Goal: Check status: Check status

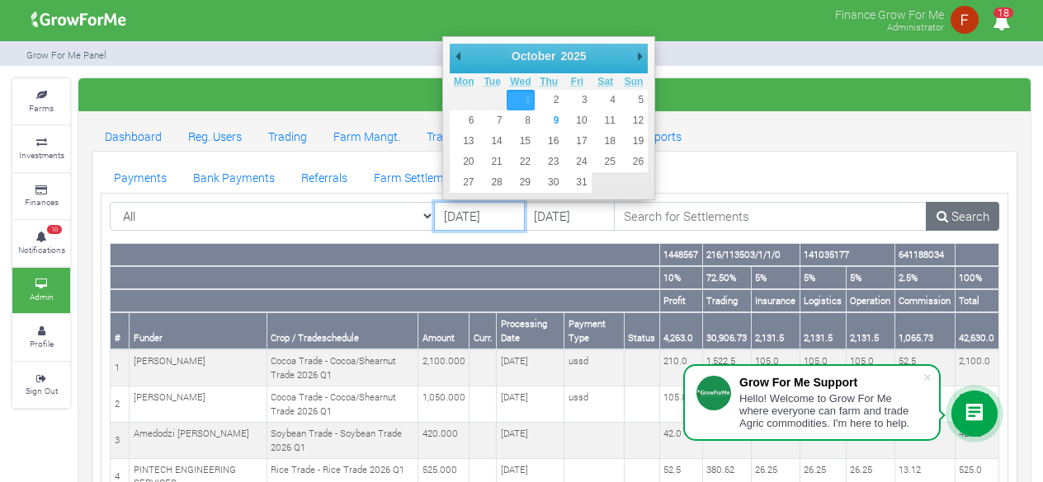
click at [487, 220] on input "[DATE]" at bounding box center [479, 217] width 91 height 30
click at [563, 219] on input "09/10/2025" at bounding box center [569, 217] width 91 height 30
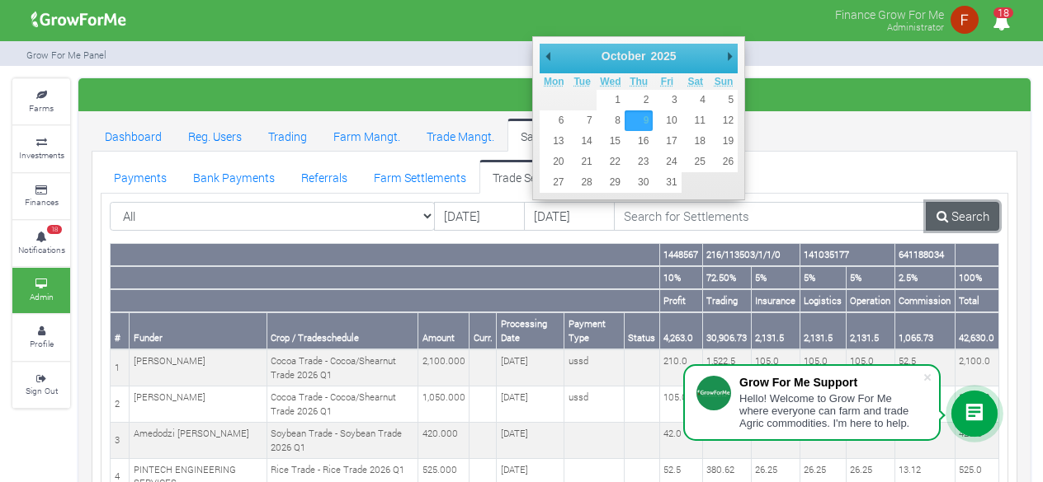
click at [949, 224] on link "Search" at bounding box center [961, 217] width 73 height 30
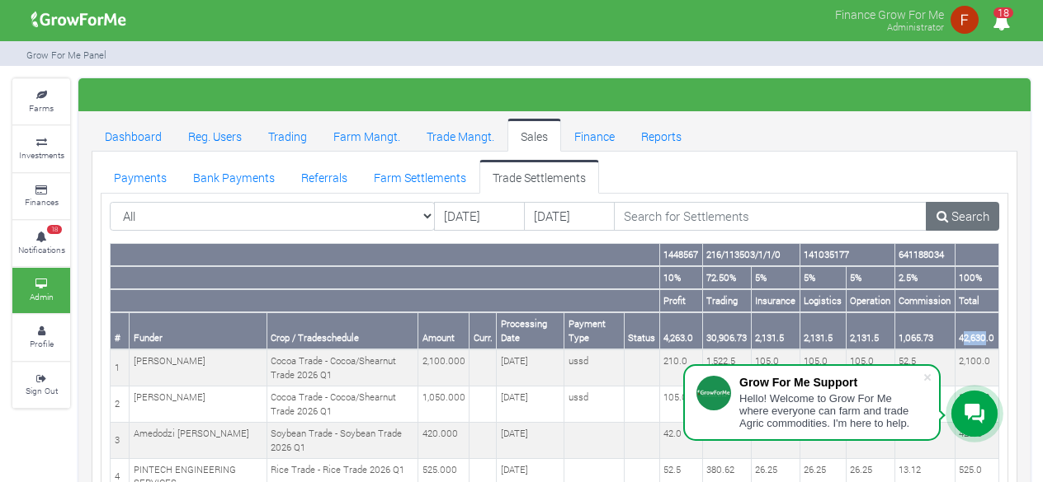
drag, startPoint x: 963, startPoint y: 339, endPoint x: 987, endPoint y: 338, distance: 23.9
click at [987, 338] on th "42,630.0" at bounding box center [976, 331] width 44 height 37
drag, startPoint x: 958, startPoint y: 336, endPoint x: 993, endPoint y: 337, distance: 34.7
click at [993, 337] on th "42,630.0" at bounding box center [976, 331] width 44 height 37
copy th "42,630.0"
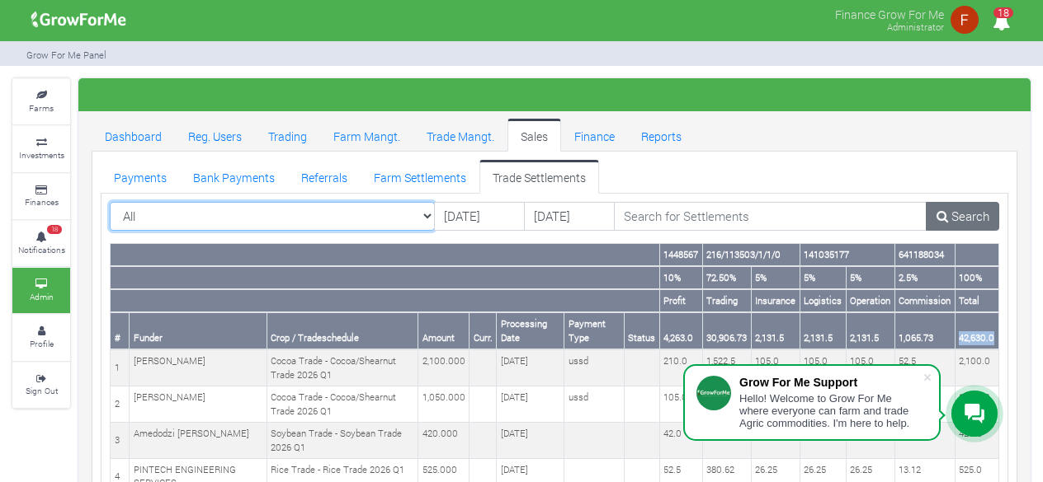
click at [342, 217] on select "All All AcresNano Soybean Trading - 2024 - (Soybean Trade)" at bounding box center [272, 217] width 325 height 30
select select "?tradeschedule=42"
click at [110, 202] on select "All All AcresNano Soybean Trading - 2024 - (Soybean Trade)" at bounding box center [272, 217] width 325 height 30
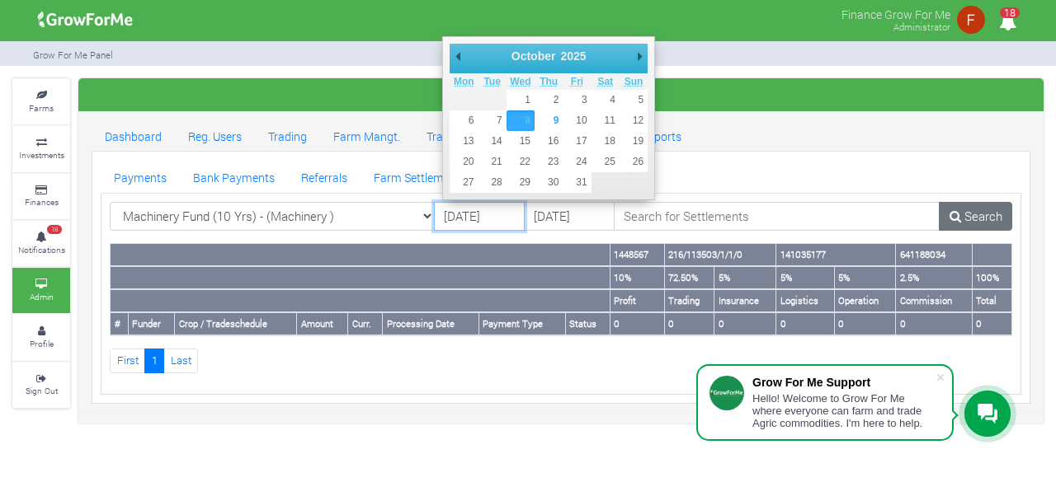
click at [488, 214] on input "08/10/2025" at bounding box center [479, 217] width 91 height 30
type input "[DATE]"
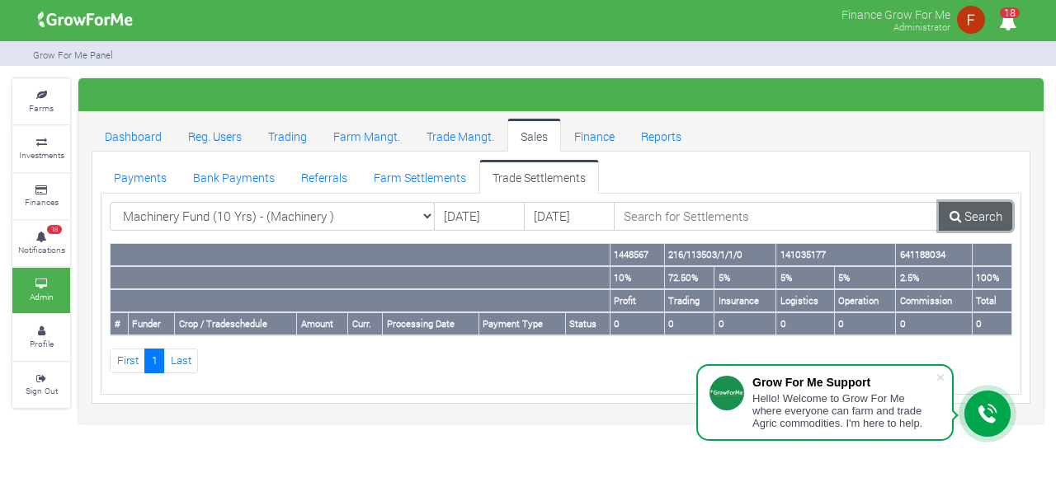
click at [967, 217] on link "Search" at bounding box center [975, 217] width 73 height 30
click at [968, 217] on link "Search" at bounding box center [975, 217] width 73 height 30
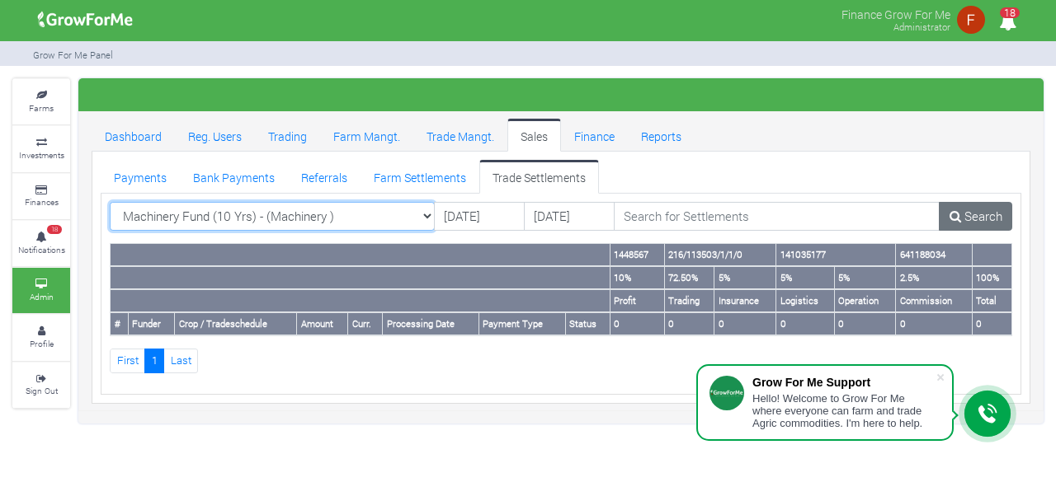
click at [416, 214] on select "Machinery Fund (10 Yrs) - (Machinery ) All AcresNano Soybean Trading - 2024 - (…" at bounding box center [272, 217] width 325 height 30
select select "?tradeschedule="
click at [110, 202] on select "Machinery Fund (10 Yrs) - (Machinery ) All AcresNano Soybean Trading - 2024 - (…" at bounding box center [272, 217] width 325 height 30
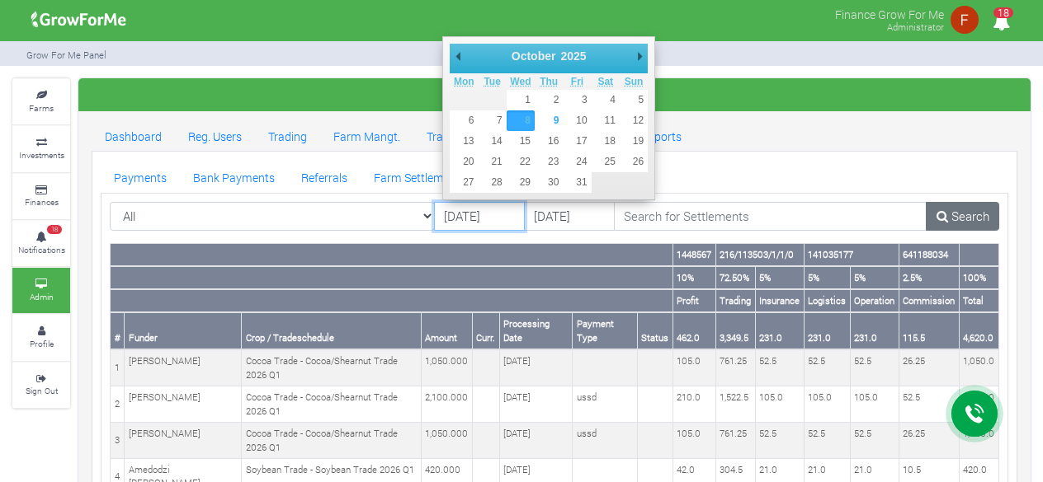
click at [475, 209] on input "08/10/2025" at bounding box center [479, 217] width 91 height 30
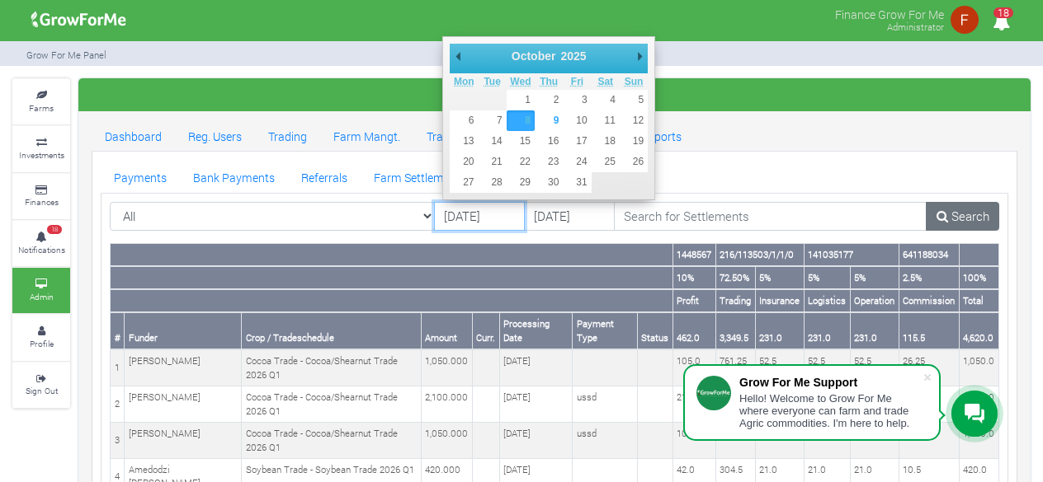
click at [525, 87] on th "Wed" at bounding box center [520, 81] width 28 height 16
type input "[DATE]"
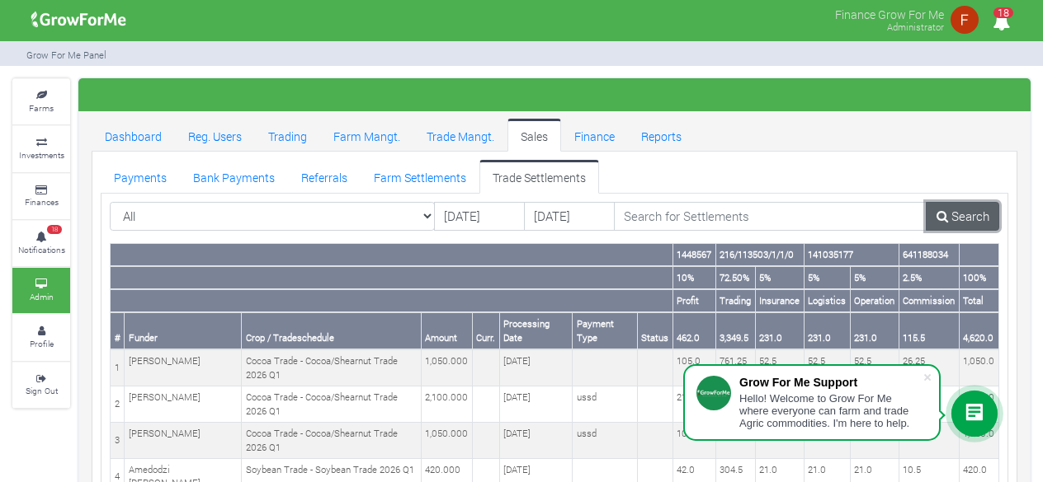
click at [958, 212] on link "Search" at bounding box center [961, 217] width 73 height 30
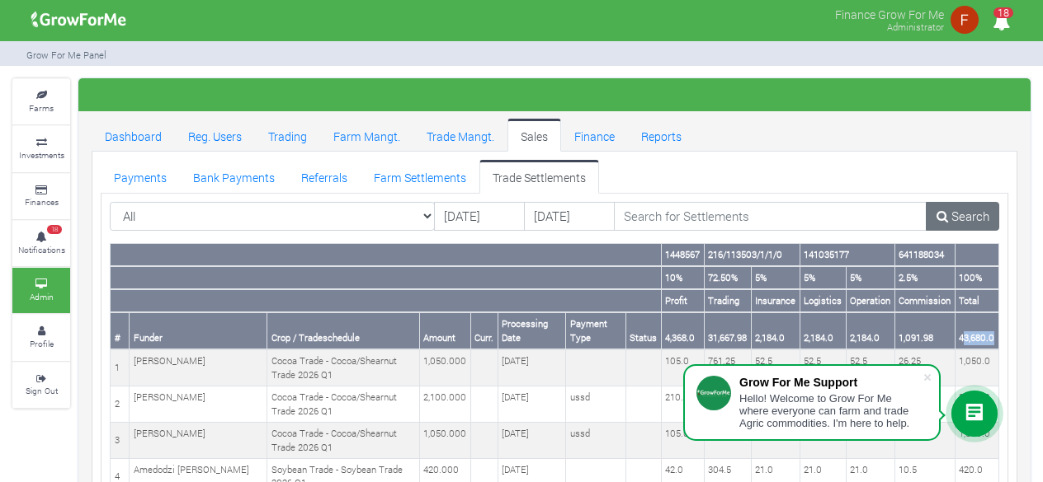
drag, startPoint x: 963, startPoint y: 337, endPoint x: 996, endPoint y: 332, distance: 32.4
click at [996, 332] on th "43,680.0" at bounding box center [976, 331] width 44 height 37
click at [980, 308] on th "Total" at bounding box center [976, 300] width 44 height 23
